Goal: Use online tool/utility: Utilize a website feature to perform a specific function

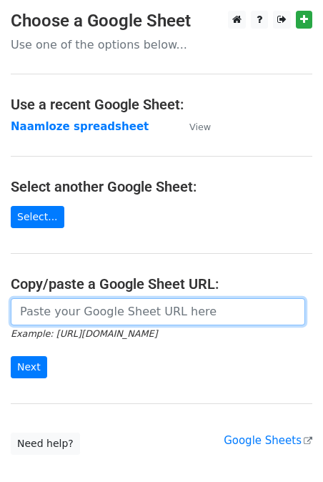
click at [80, 303] on input "url" at bounding box center [158, 311] width 295 height 27
click at [77, 305] on input "url" at bounding box center [158, 311] width 295 height 27
paste input "[URL][DOMAIN_NAME]"
type input "[URL][DOMAIN_NAME]"
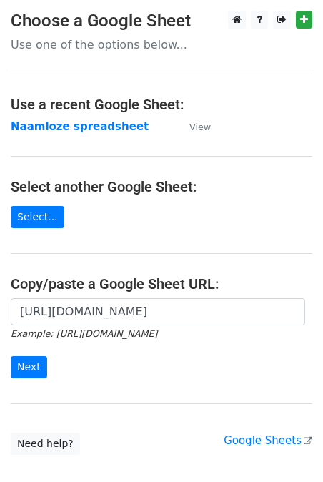
scroll to position [0, 0]
click at [25, 376] on input "Next" at bounding box center [29, 367] width 36 height 22
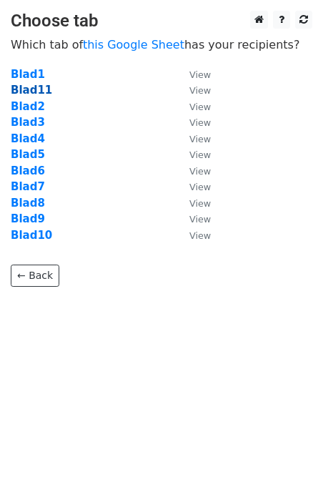
click at [37, 91] on strong "Blad11" at bounding box center [31, 90] width 41 height 13
